Goal: Information Seeking & Learning: Learn about a topic

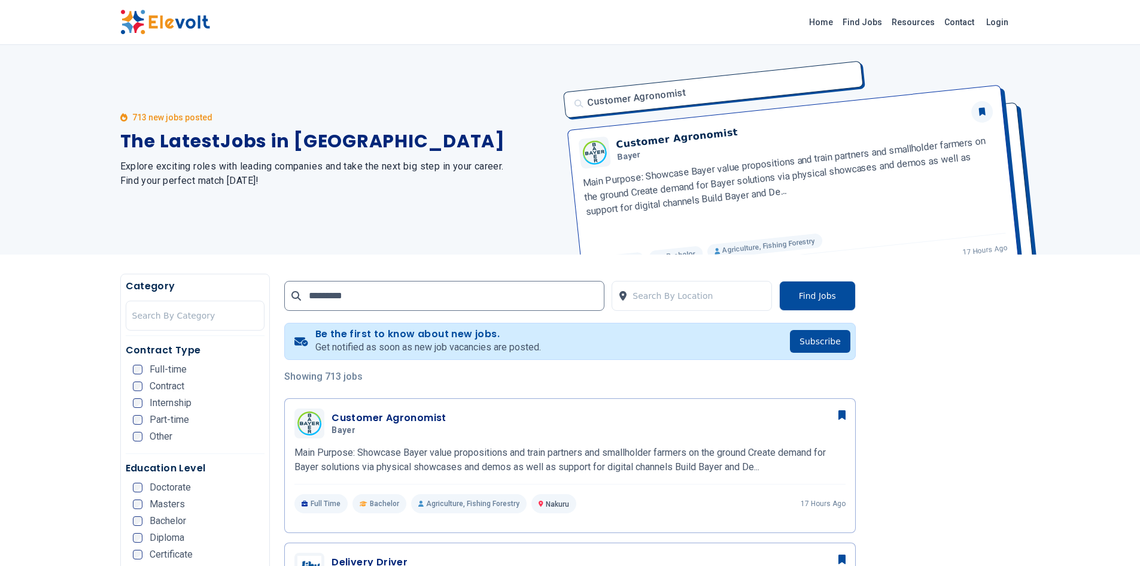
type input "*********"
click button "submit" at bounding box center [0, 0] width 0 height 0
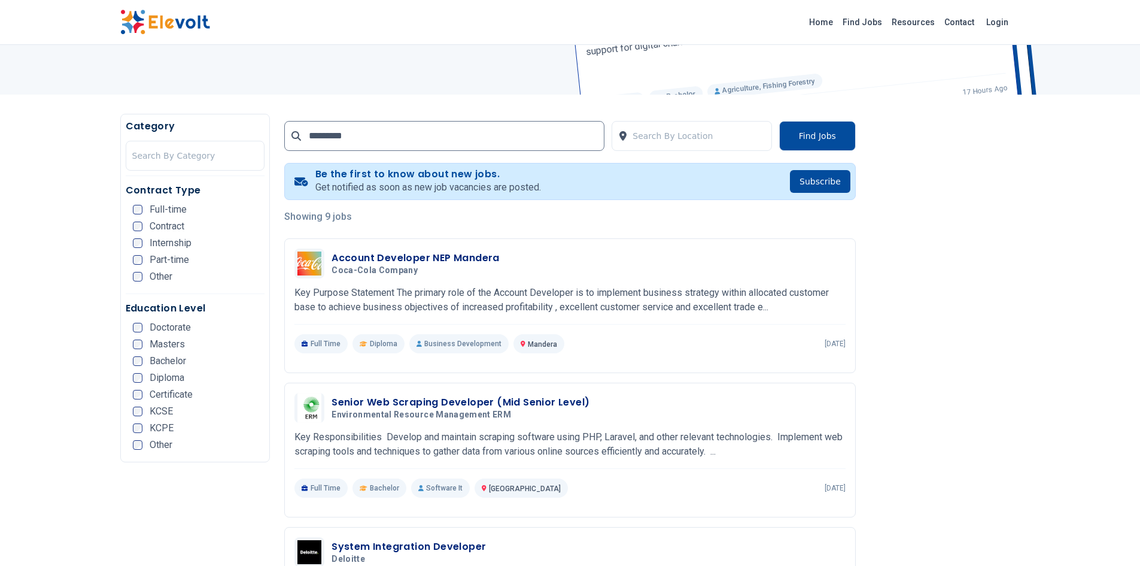
scroll to position [160, 0]
